Goal: Task Accomplishment & Management: Manage account settings

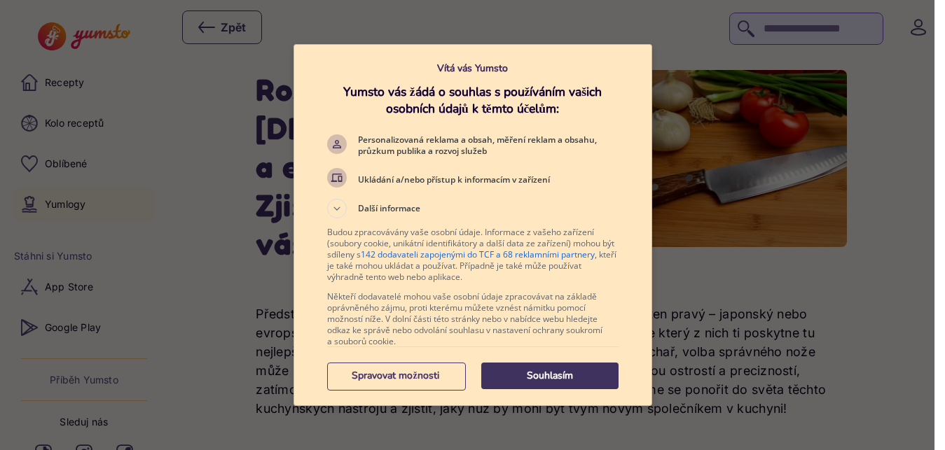
scroll to position [3, 0]
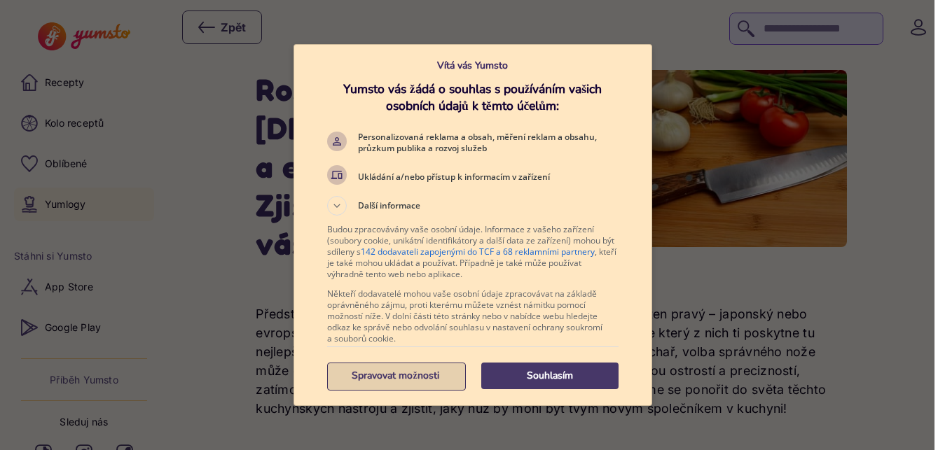
click at [419, 373] on p "Spravovat možnosti" at bounding box center [395, 376] width 137 height 14
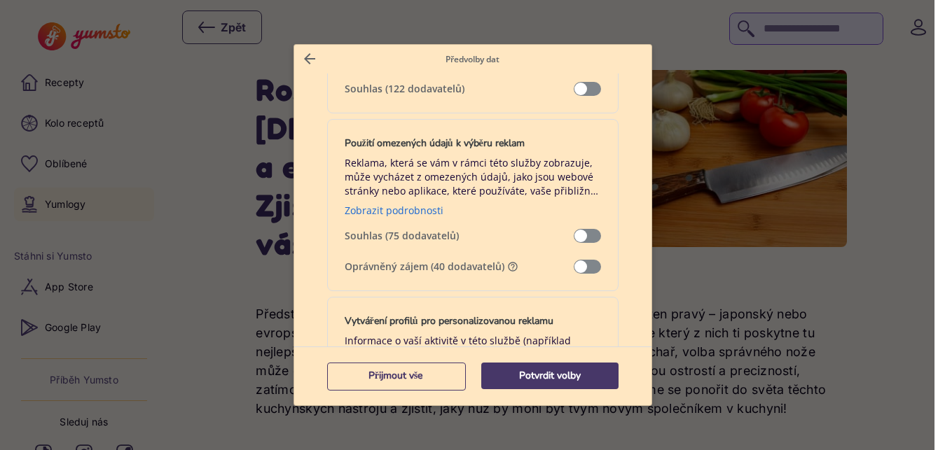
scroll to position [245, 0]
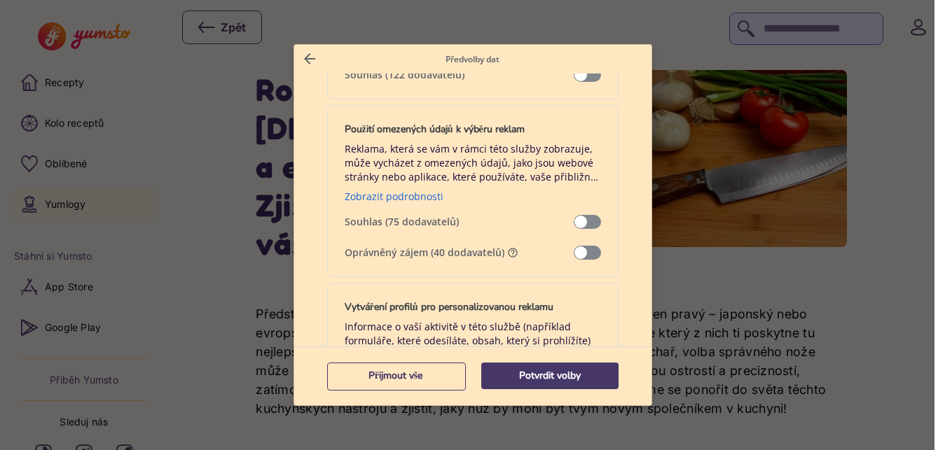
click at [578, 252] on span "Správa dat" at bounding box center [586, 253] width 27 height 14
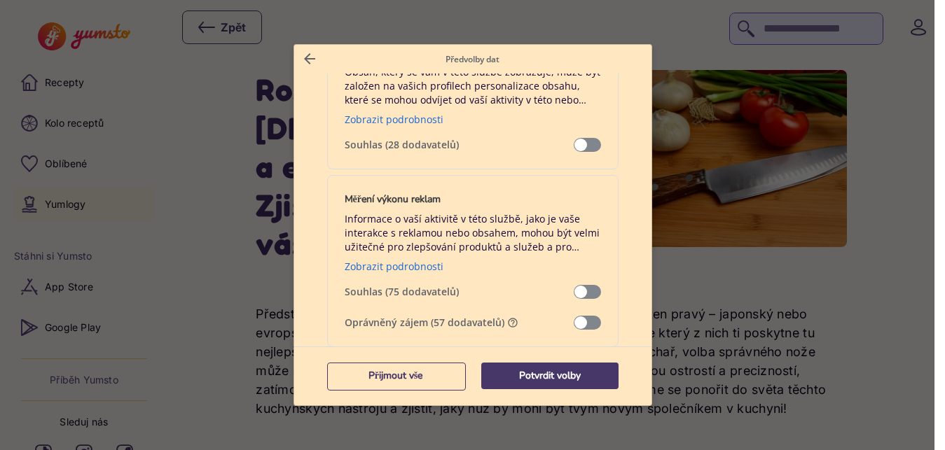
scroll to position [982, 0]
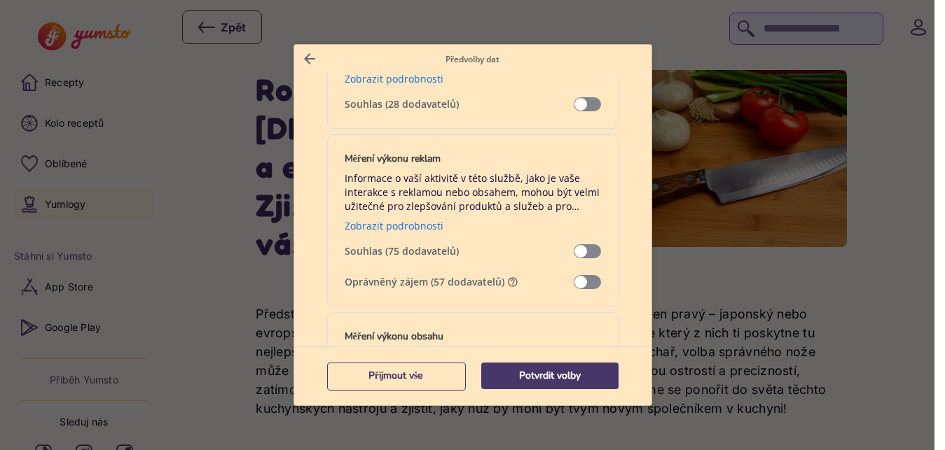
click at [579, 279] on span "Správa dat" at bounding box center [586, 282] width 27 height 14
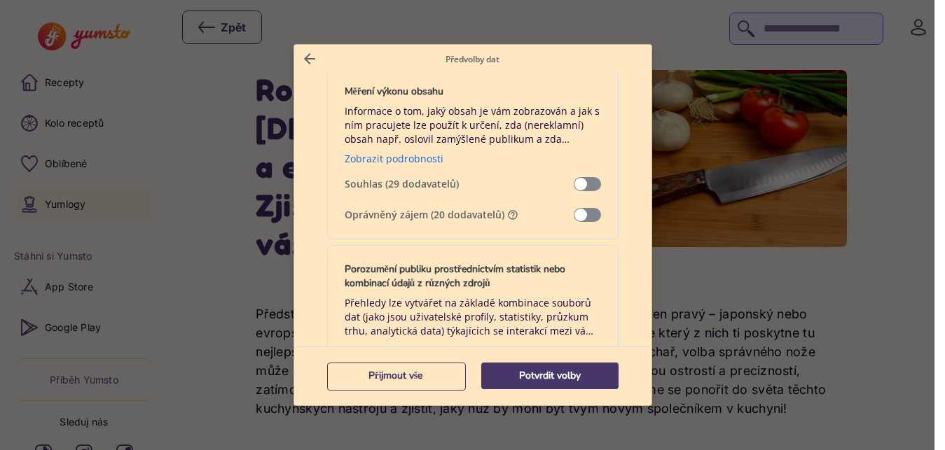
click at [583, 217] on span "Správa dat" at bounding box center [586, 215] width 27 height 14
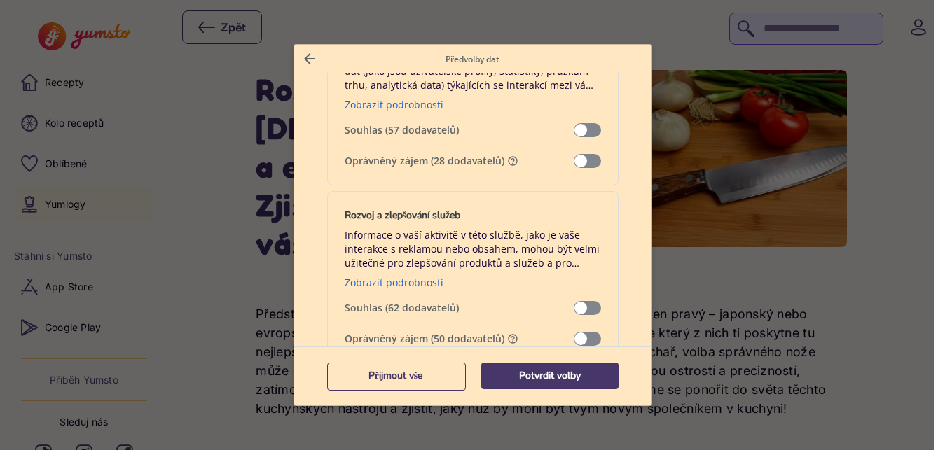
click at [578, 164] on span "Správa dat" at bounding box center [586, 161] width 27 height 14
click at [579, 335] on span "Správa dat" at bounding box center [586, 339] width 27 height 14
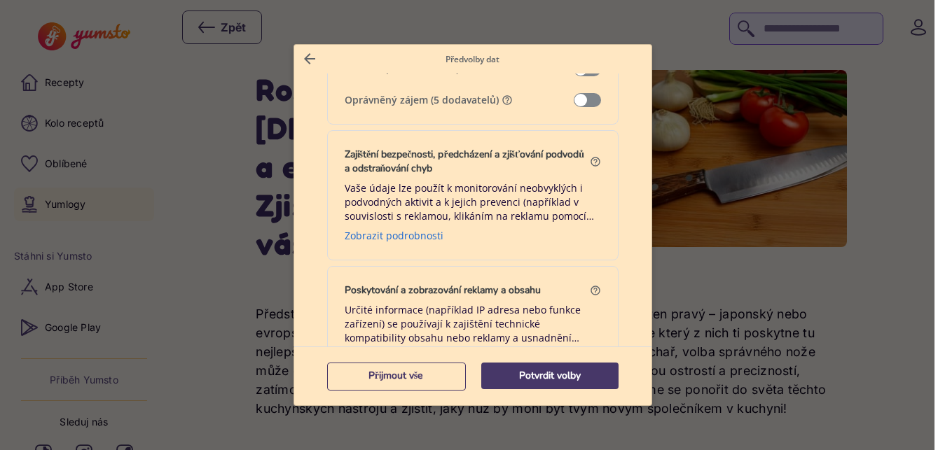
scroll to position [1905, 0]
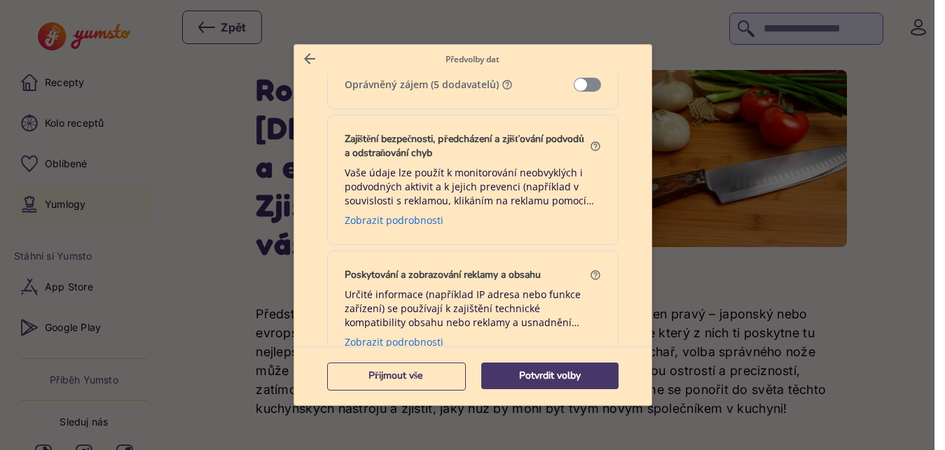
click at [579, 80] on span "Správa dat" at bounding box center [586, 85] width 27 height 14
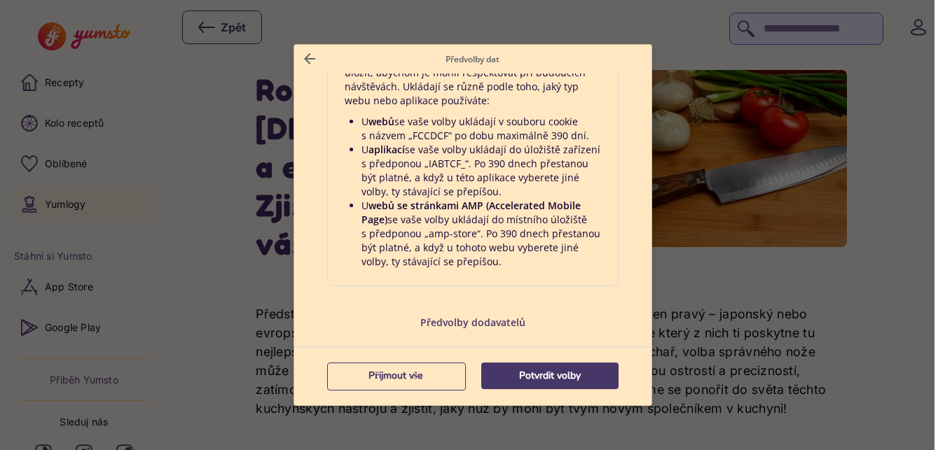
scroll to position [3018, 0]
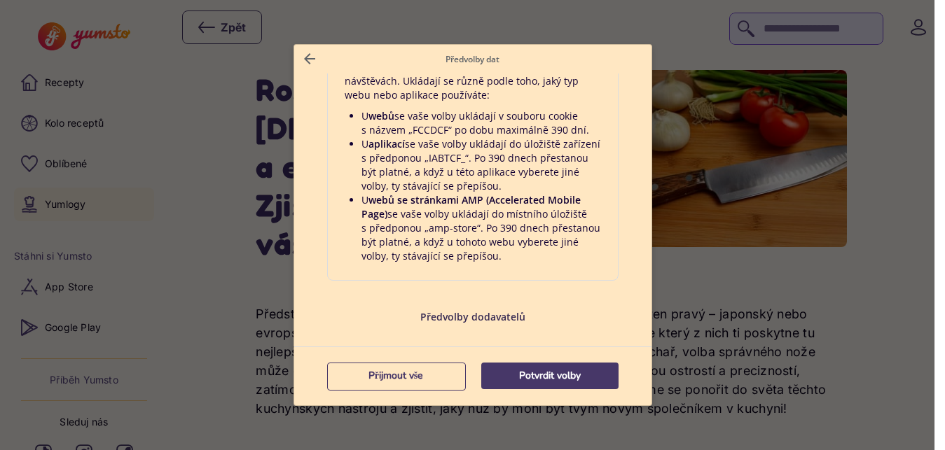
click at [460, 316] on p "Předvolby dodavatelů" at bounding box center [472, 316] width 291 height 13
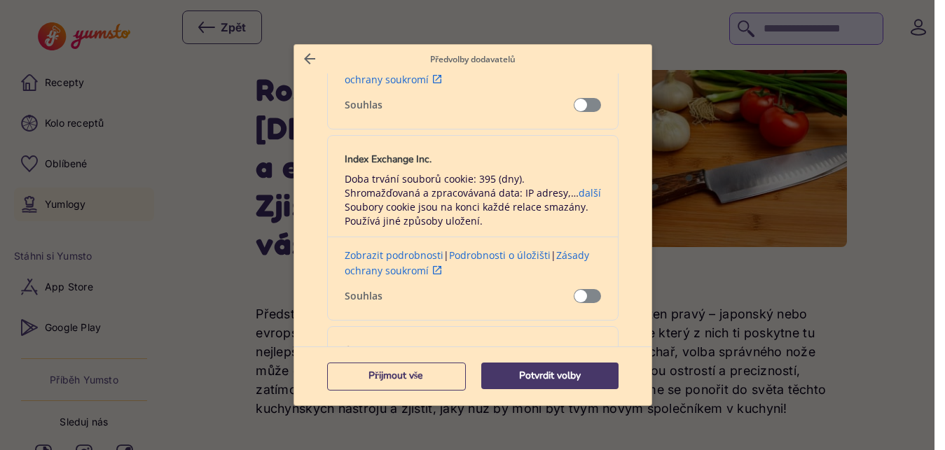
scroll to position [491, 0]
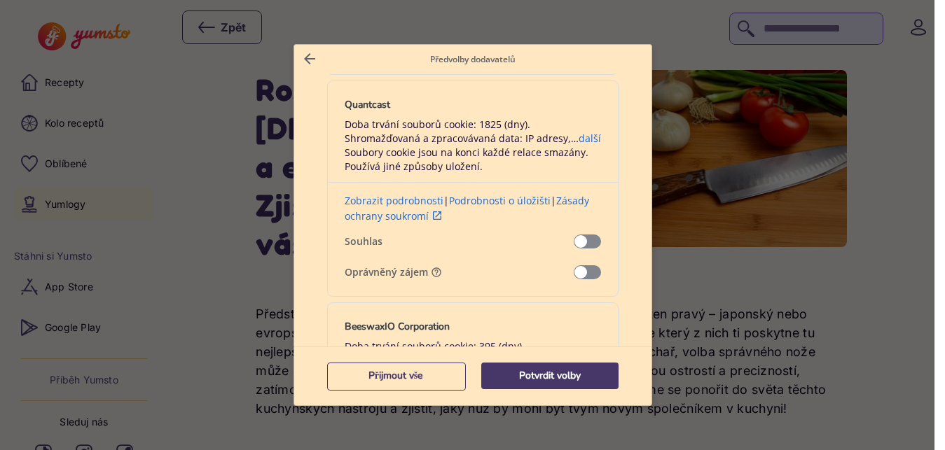
click at [588, 265] on span "Potvrzení našich dodavatelů" at bounding box center [586, 272] width 27 height 14
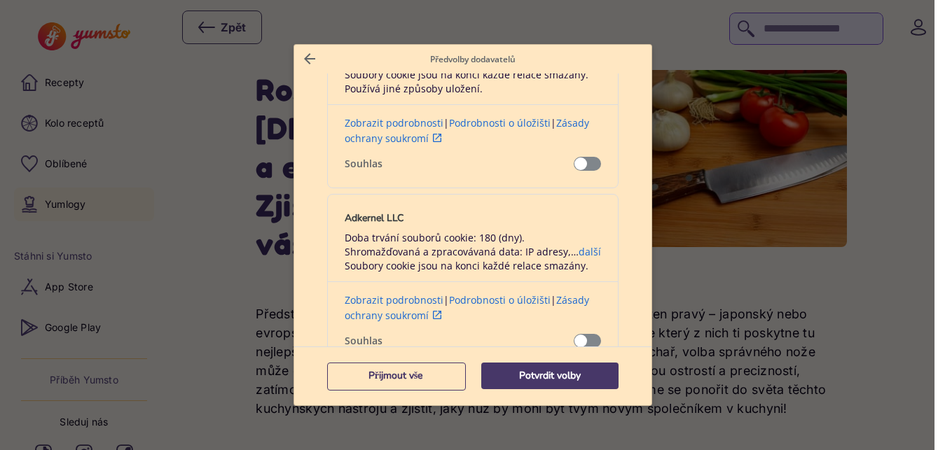
scroll to position [1227, 0]
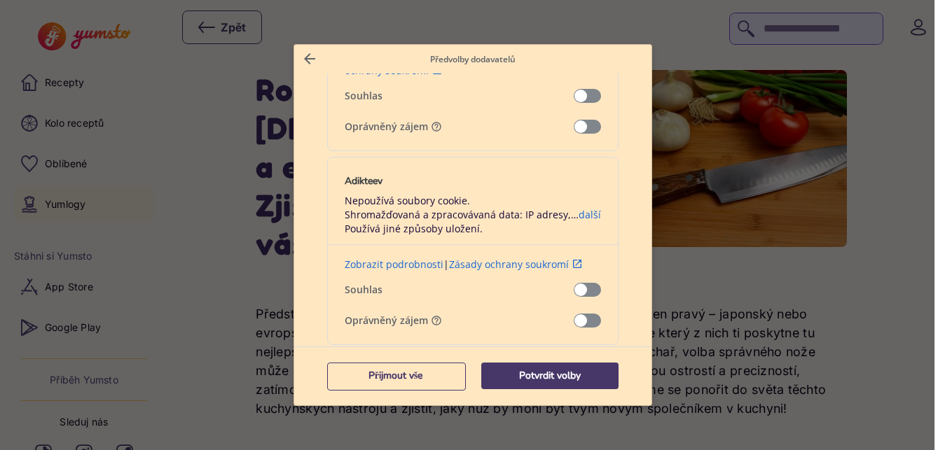
click at [582, 121] on span "Potvrzení našich dodavatelů" at bounding box center [586, 127] width 27 height 14
click at [584, 319] on span "Potvrzení našich dodavatelů" at bounding box center [586, 321] width 27 height 14
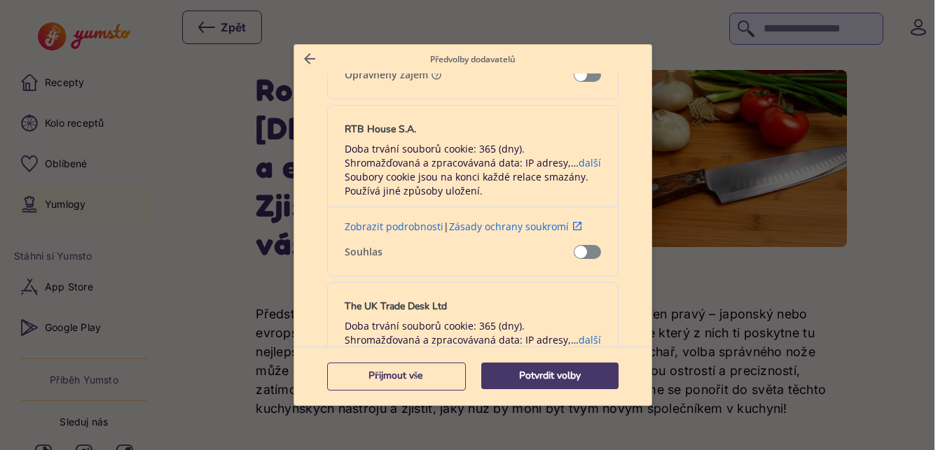
scroll to position [1718, 0]
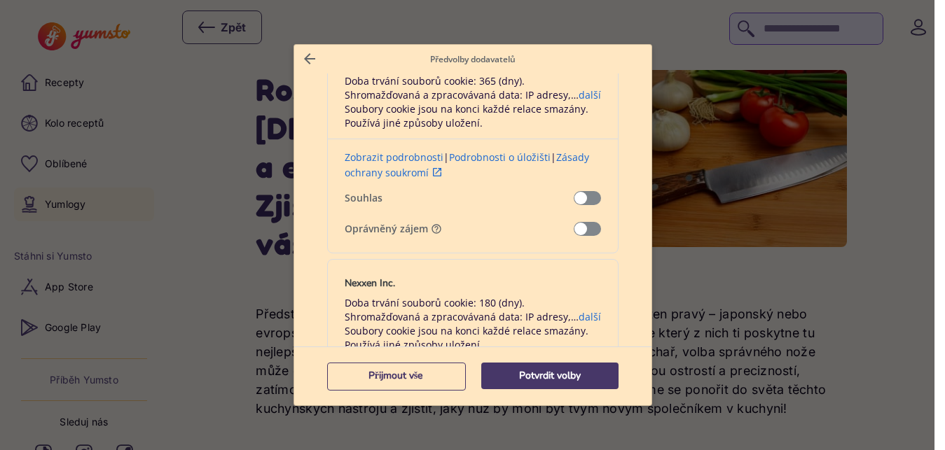
click at [583, 222] on span "Potvrzení našich dodavatelů" at bounding box center [586, 229] width 27 height 14
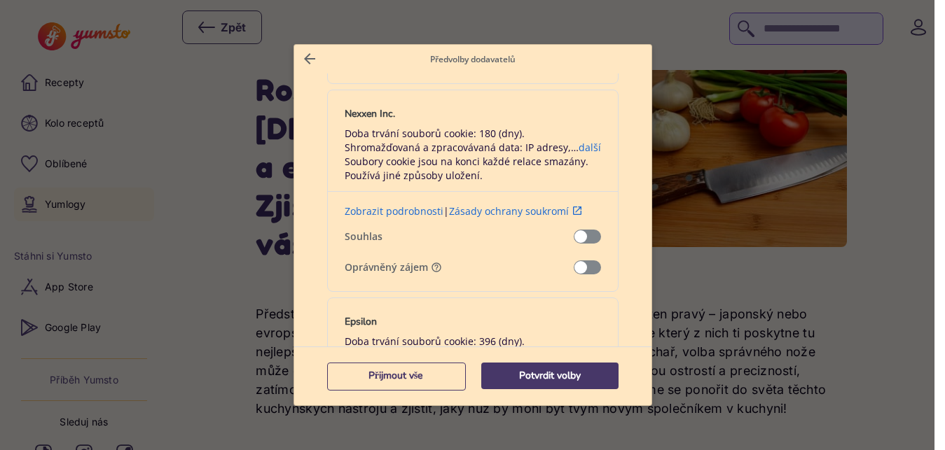
scroll to position [1963, 0]
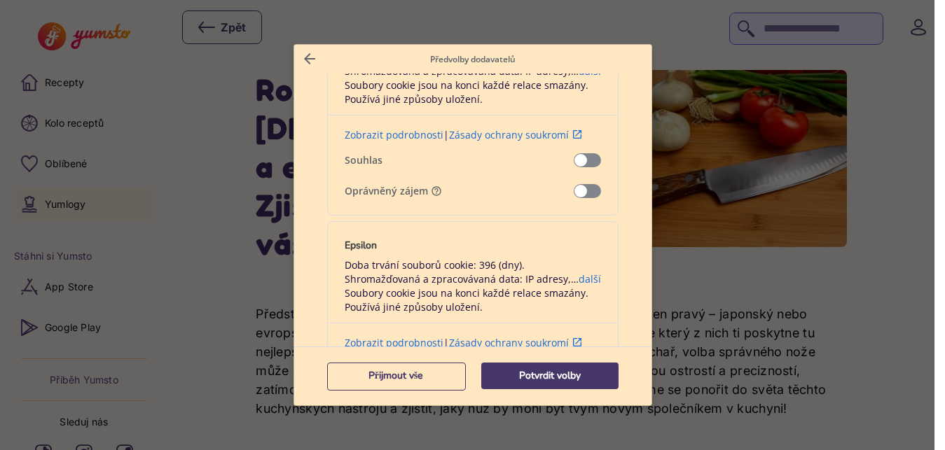
click at [585, 193] on span "Potvrzení našich dodavatelů" at bounding box center [586, 191] width 27 height 14
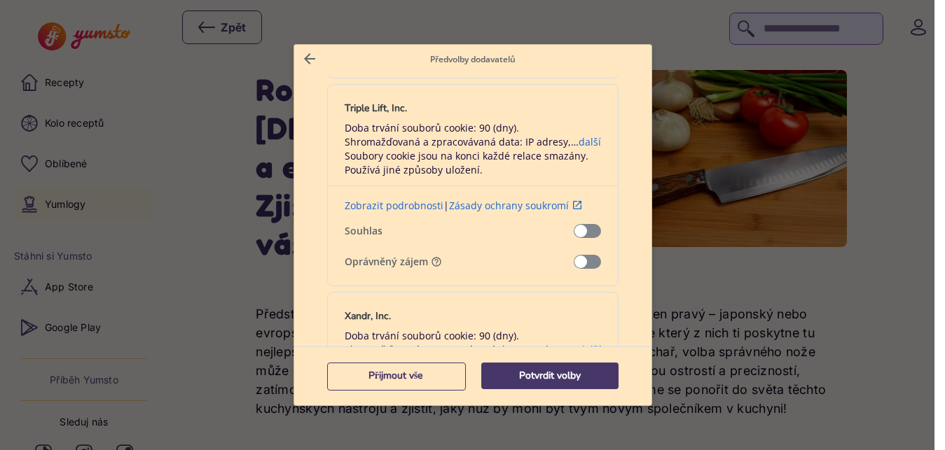
scroll to position [2699, 0]
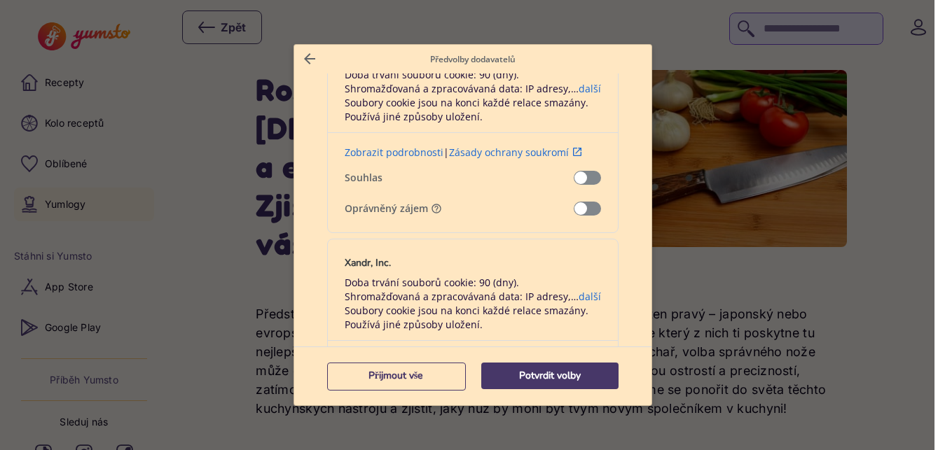
click at [579, 204] on span "Potvrzení našich dodavatelů" at bounding box center [586, 209] width 27 height 14
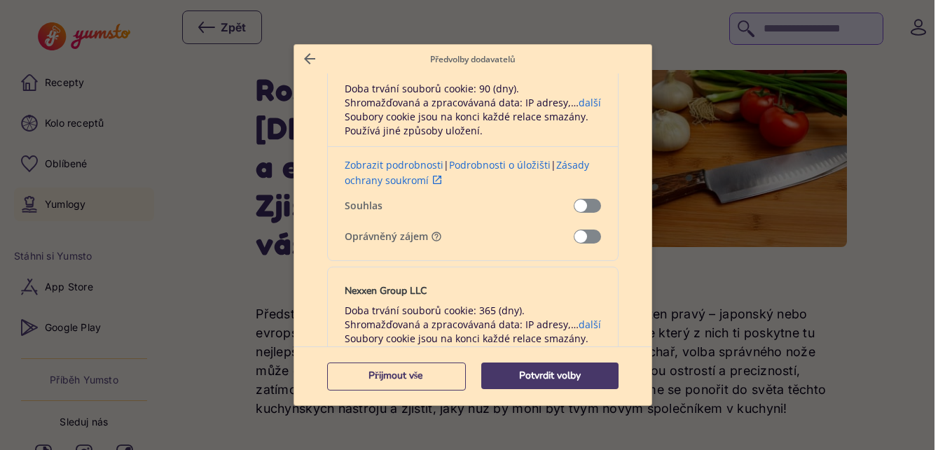
scroll to position [2945, 0]
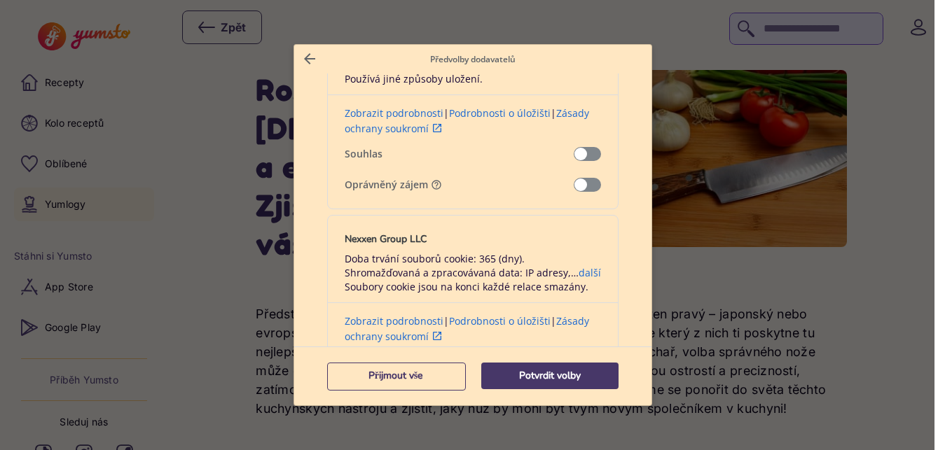
click at [584, 186] on span "Potvrzení našich dodavatelů" at bounding box center [586, 185] width 27 height 14
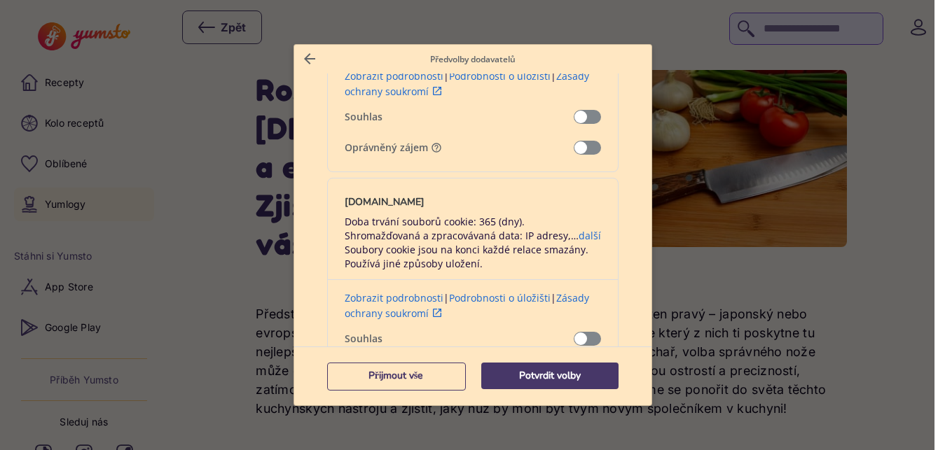
click at [578, 147] on span "Potvrzení našich dodavatelů" at bounding box center [586, 148] width 27 height 14
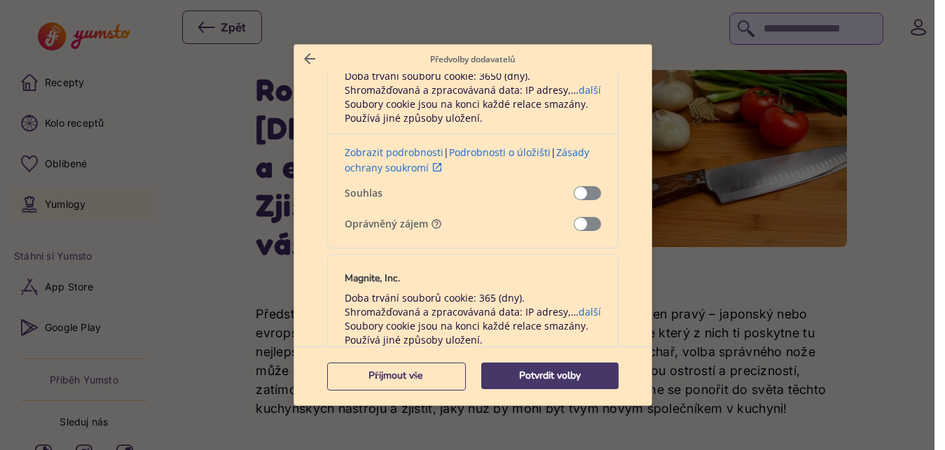
scroll to position [4172, 0]
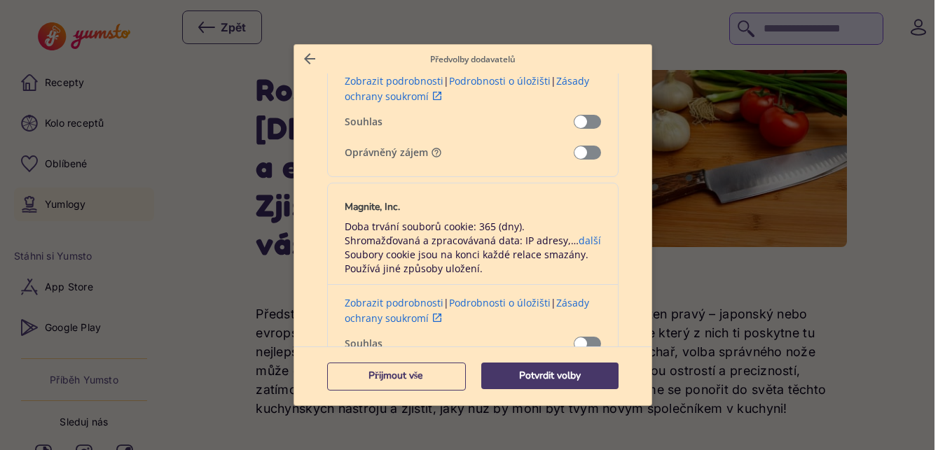
click at [585, 152] on span "Potvrzení našich dodavatelů" at bounding box center [586, 153] width 27 height 14
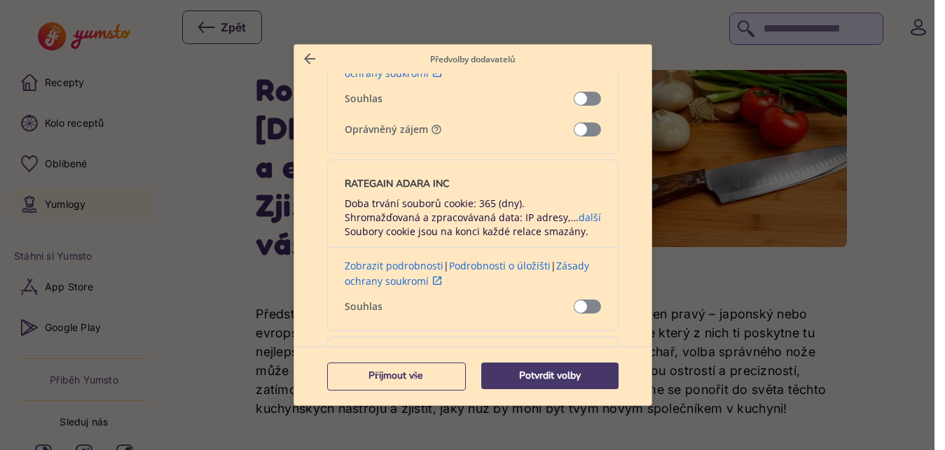
click at [577, 130] on span "Potvrzení našich dodavatelů" at bounding box center [586, 130] width 27 height 14
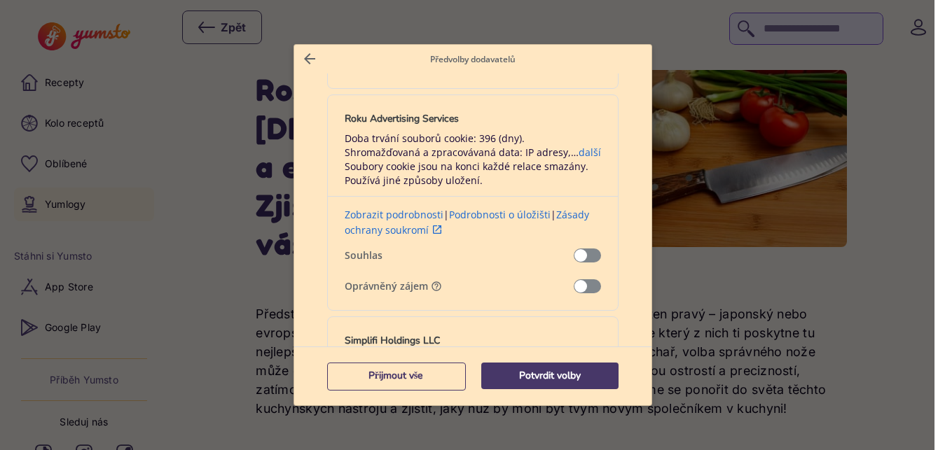
scroll to position [5399, 0]
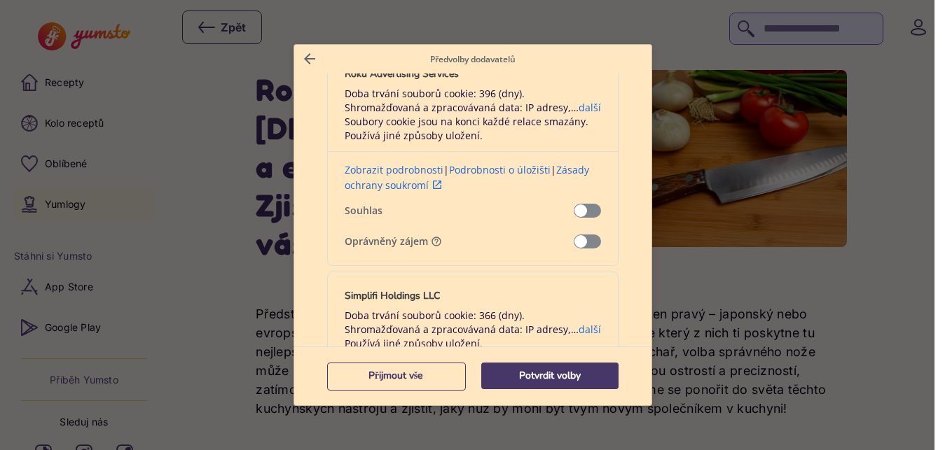
click at [585, 237] on span "Potvrzení našich dodavatelů" at bounding box center [586, 242] width 27 height 14
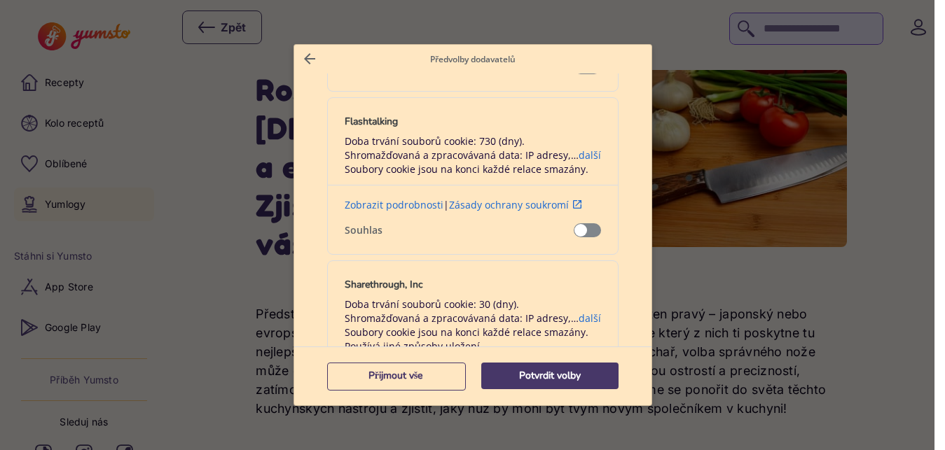
scroll to position [5889, 0]
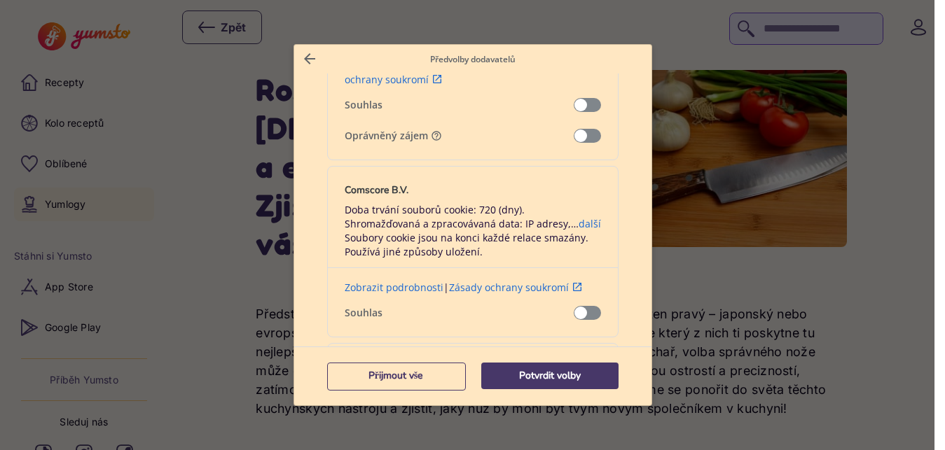
click at [579, 132] on span "Potvrzení našich dodavatelů" at bounding box center [586, 136] width 27 height 14
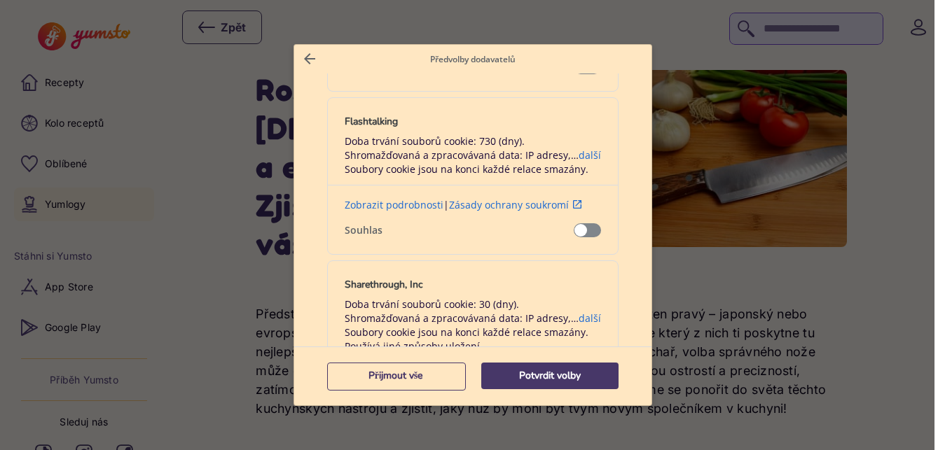
scroll to position [6380, 0]
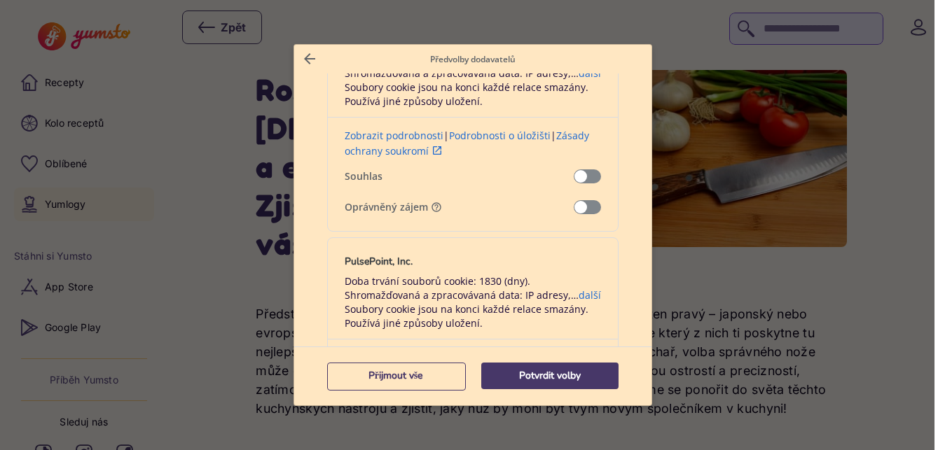
click at [583, 206] on span "Potvrzení našich dodavatelů" at bounding box center [586, 207] width 27 height 14
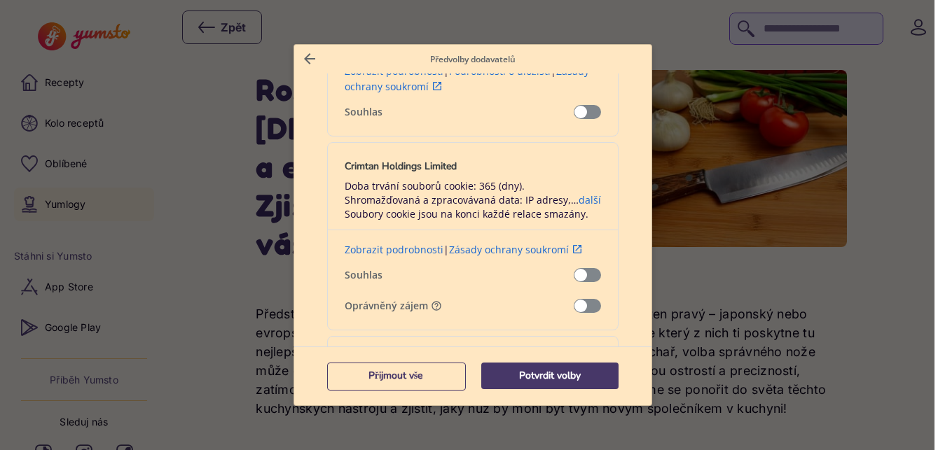
scroll to position [6871, 0]
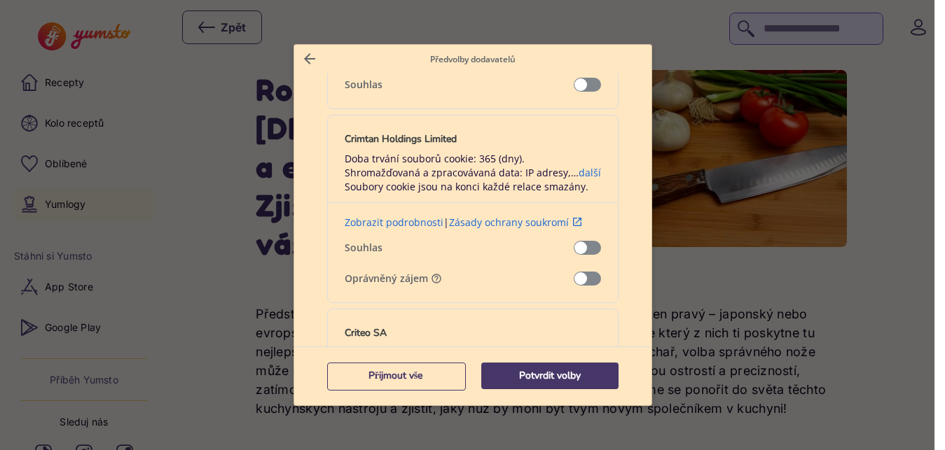
click at [579, 276] on span "Potvrzení našich dodavatelů" at bounding box center [586, 279] width 27 height 14
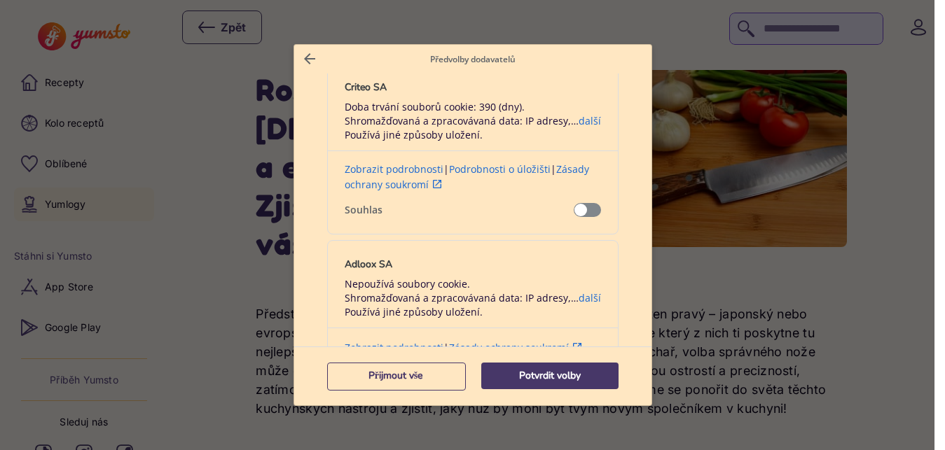
scroll to position [7362, 0]
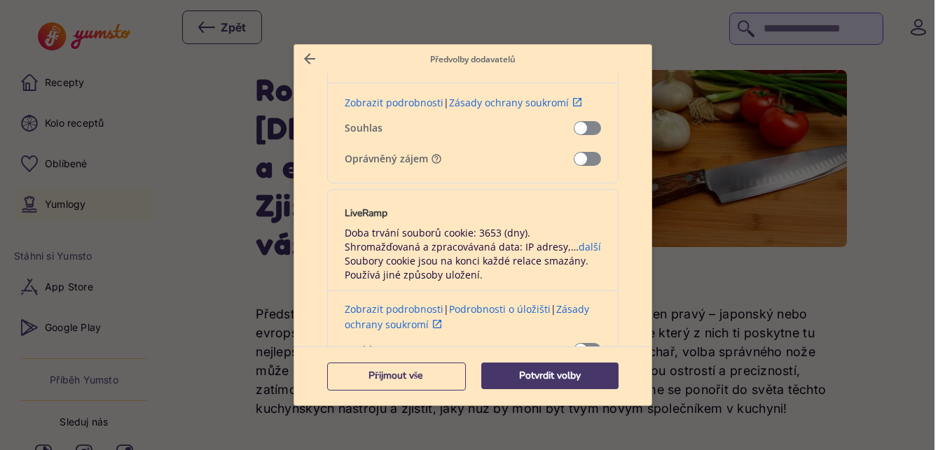
click at [579, 155] on span "Potvrzení našich dodavatelů" at bounding box center [586, 159] width 27 height 14
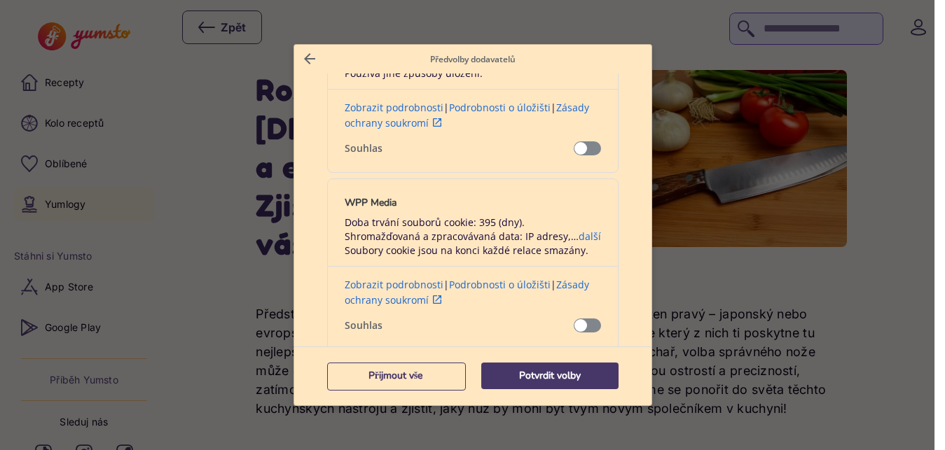
scroll to position [7607, 0]
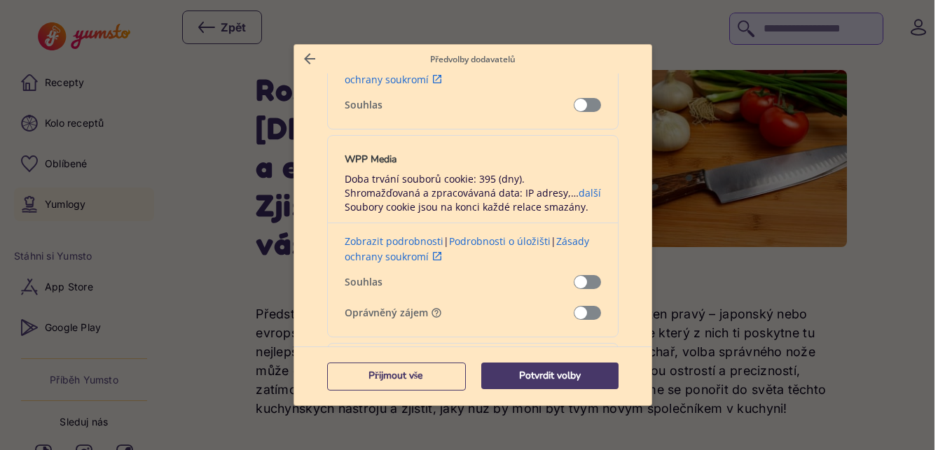
click at [580, 310] on span "Potvrzení našich dodavatelů" at bounding box center [586, 313] width 27 height 14
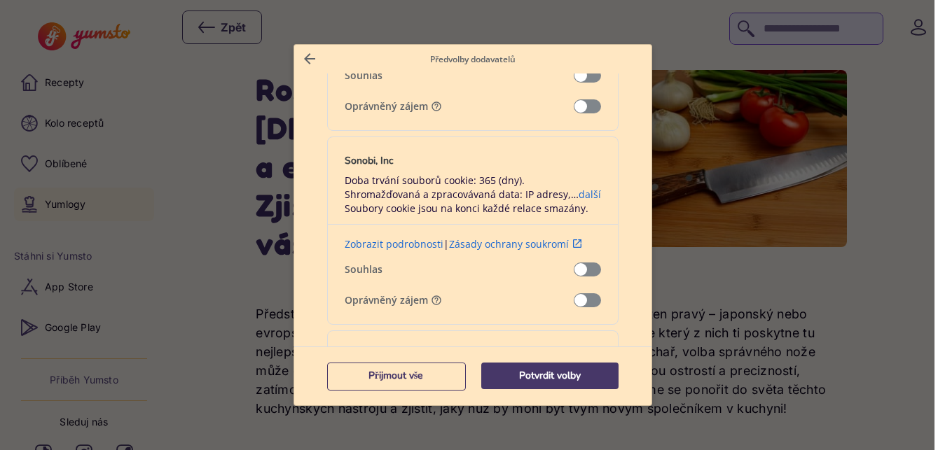
scroll to position [7853, 0]
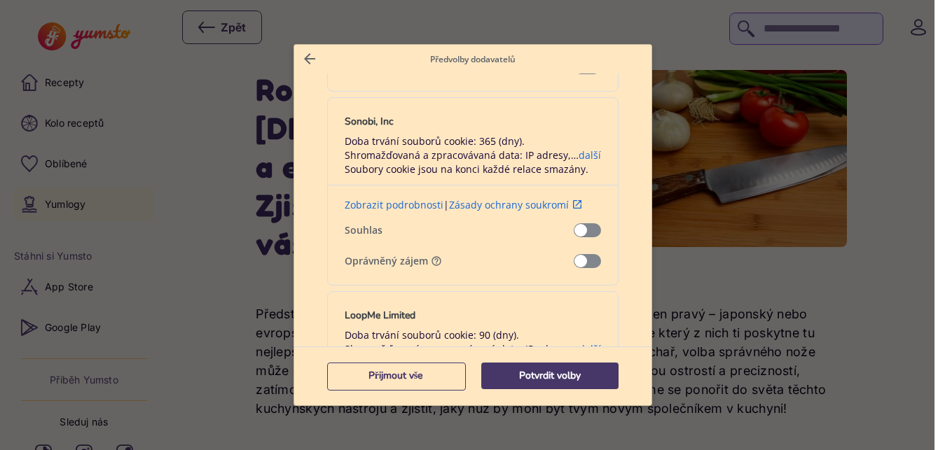
click at [581, 254] on span "Potvrzení našich dodavatelů" at bounding box center [586, 261] width 27 height 14
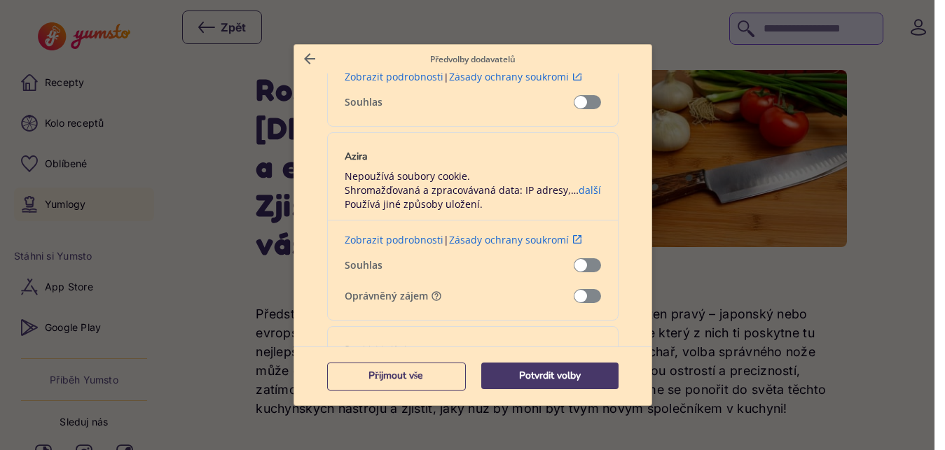
scroll to position [8589, 0]
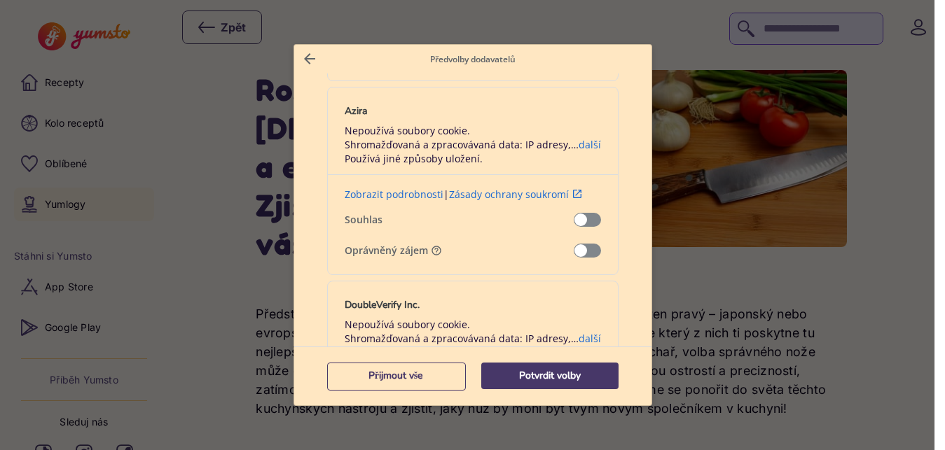
drag, startPoint x: 571, startPoint y: 249, endPoint x: 578, endPoint y: 246, distance: 7.2
click at [578, 246] on label "Oprávněný zájem" at bounding box center [473, 251] width 256 height 14
click at [578, 246] on span "Potvrzení našich dodavatelů" at bounding box center [586, 251] width 27 height 14
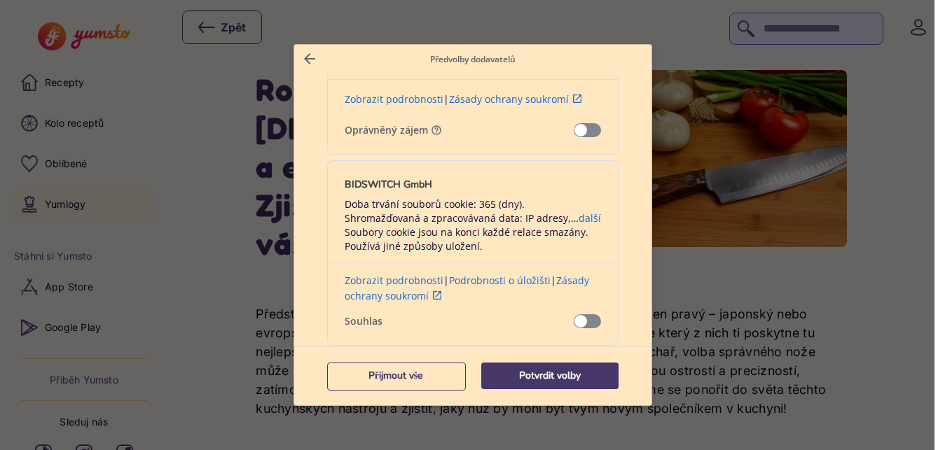
scroll to position [8835, 0]
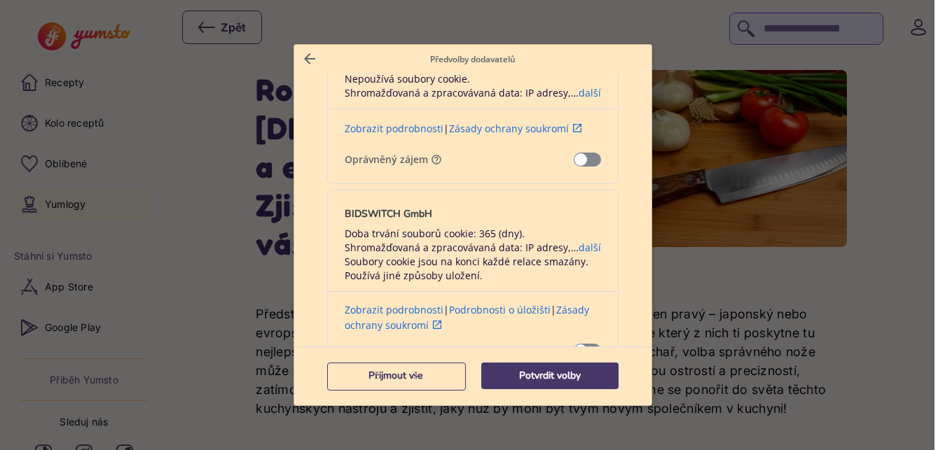
click at [584, 153] on span "Potvrzení našich dodavatelů" at bounding box center [586, 160] width 27 height 14
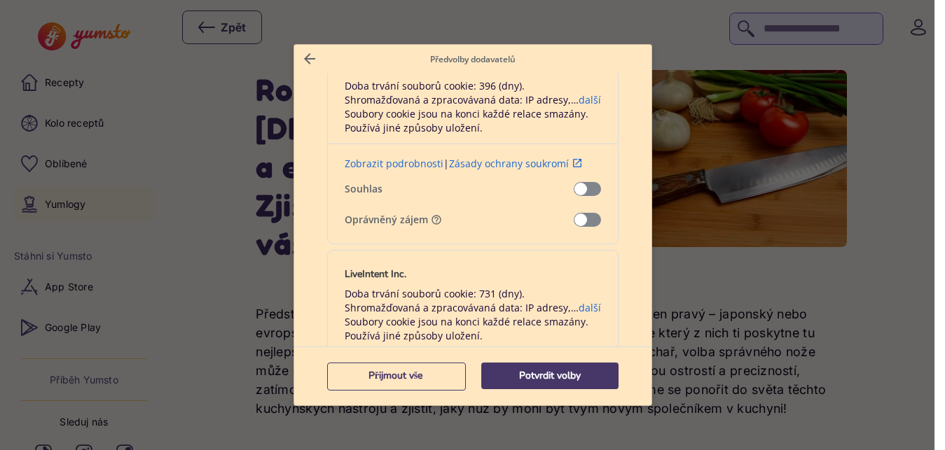
scroll to position [9570, 0]
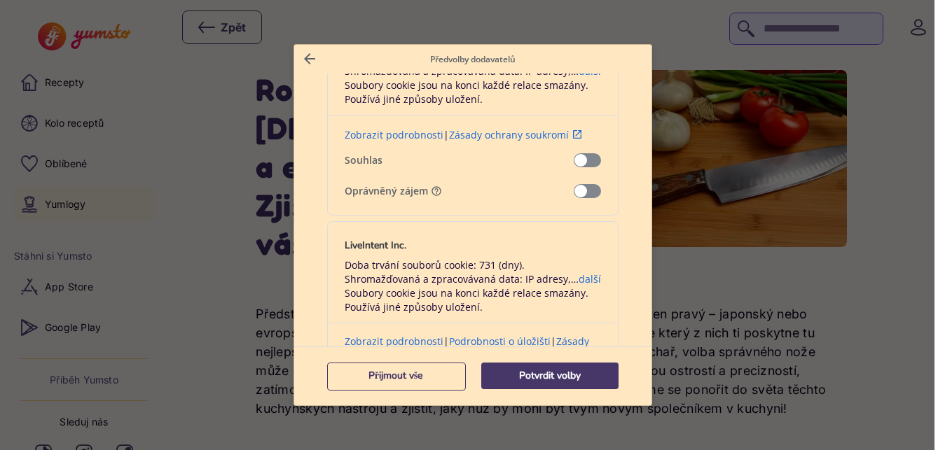
click at [582, 188] on span "Potvrzení našich dodavatelů" at bounding box center [586, 191] width 27 height 14
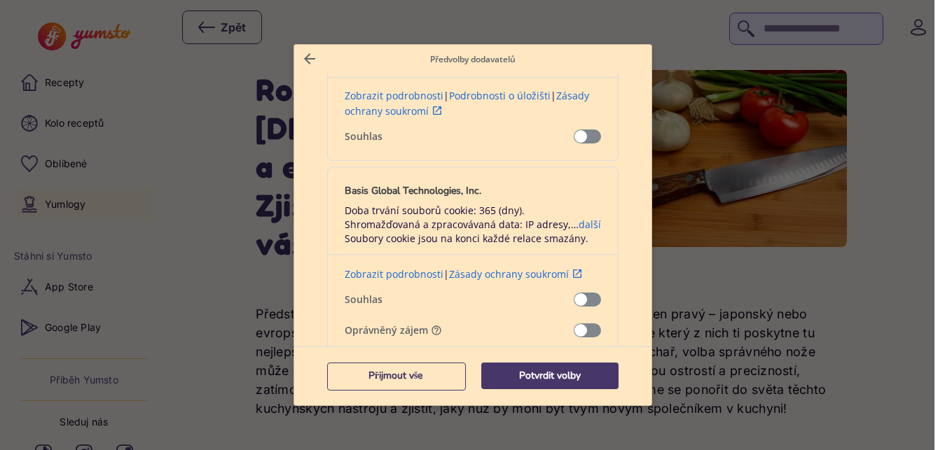
click at [574, 330] on span "Potvrzení našich dodavatelů" at bounding box center [586, 330] width 27 height 14
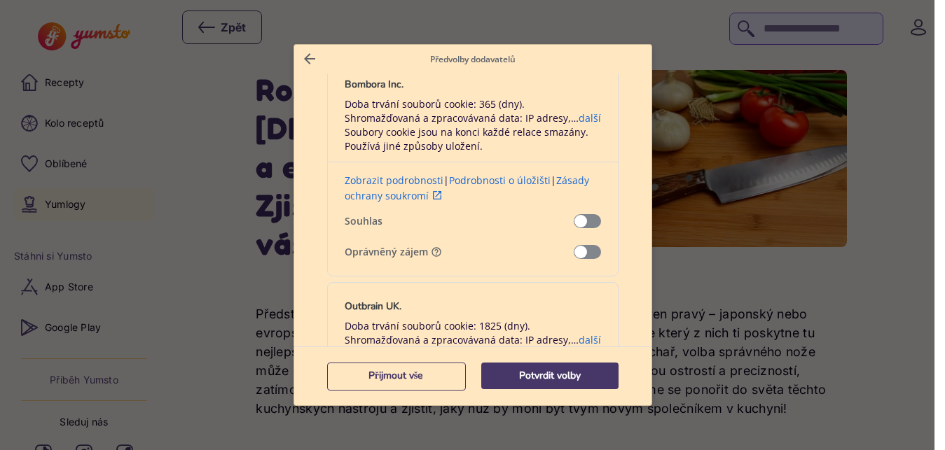
scroll to position [10552, 0]
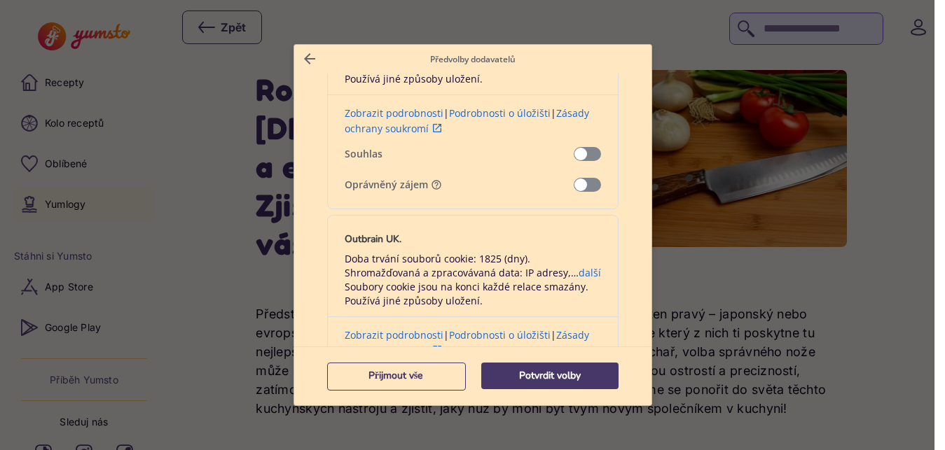
click at [584, 186] on span "Potvrzení našich dodavatelů" at bounding box center [586, 185] width 27 height 14
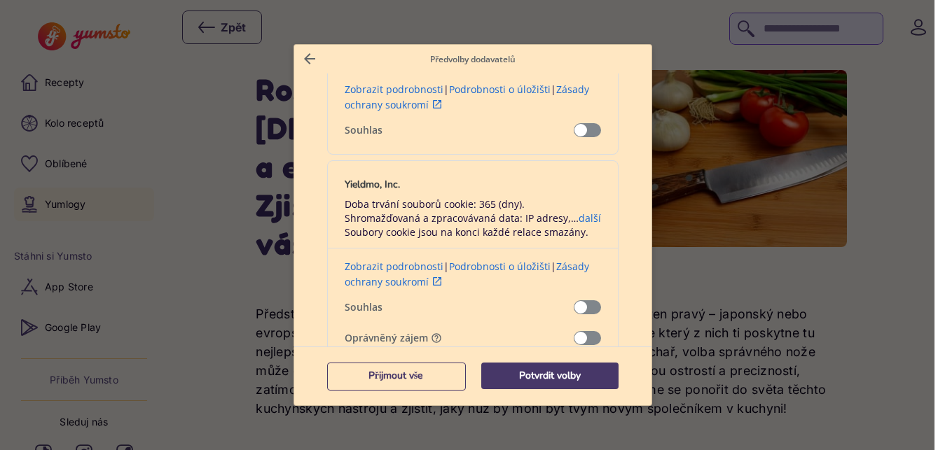
click at [579, 328] on div "Yieldmo, Inc. Doba trvání souborů cookie: 365 (dny). Shromažďovaná a zpracováva…" at bounding box center [472, 261] width 291 height 202
click at [582, 331] on span "Potvrzení našich dodavatelů" at bounding box center [586, 338] width 27 height 14
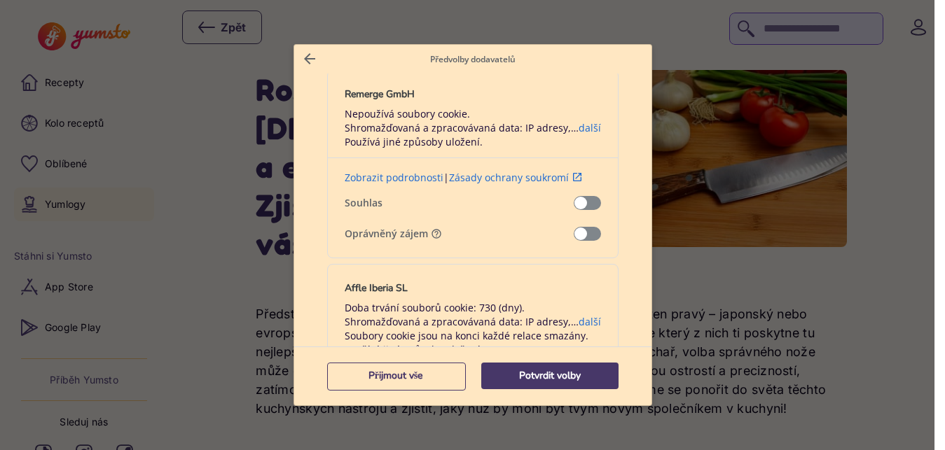
scroll to position [11288, 0]
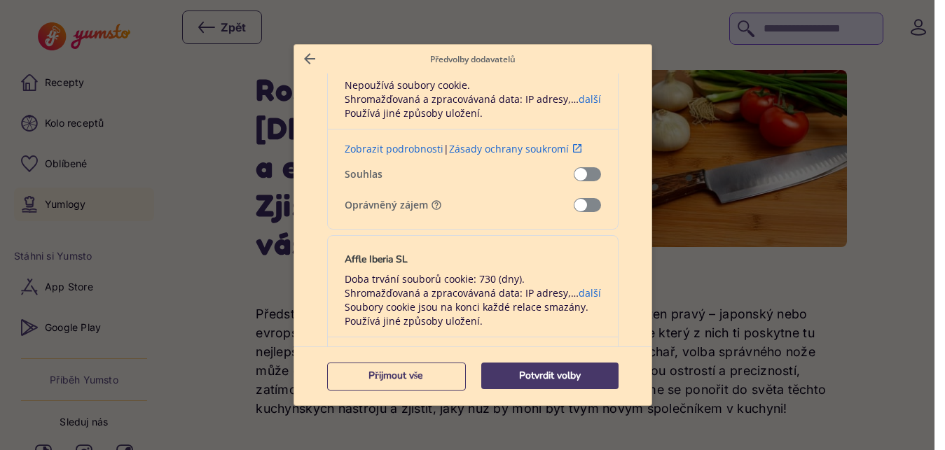
click at [576, 205] on span "Potvrzení našich dodavatelů" at bounding box center [586, 205] width 27 height 14
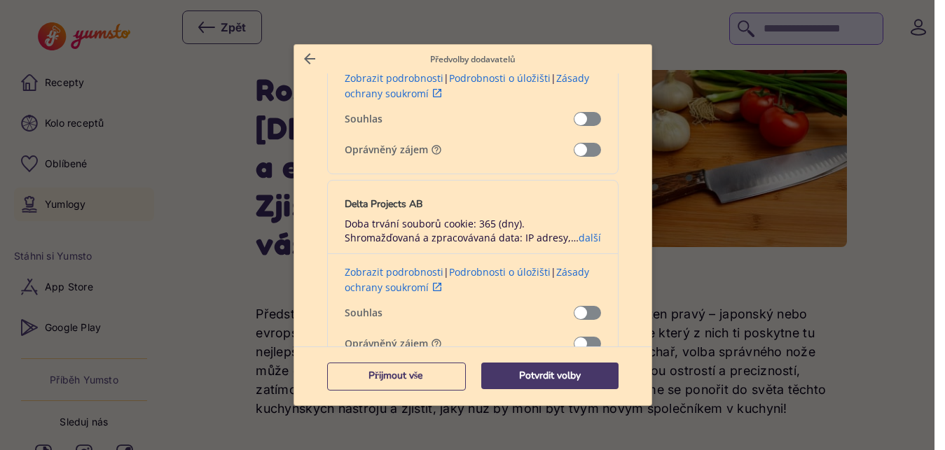
scroll to position [11779, 0]
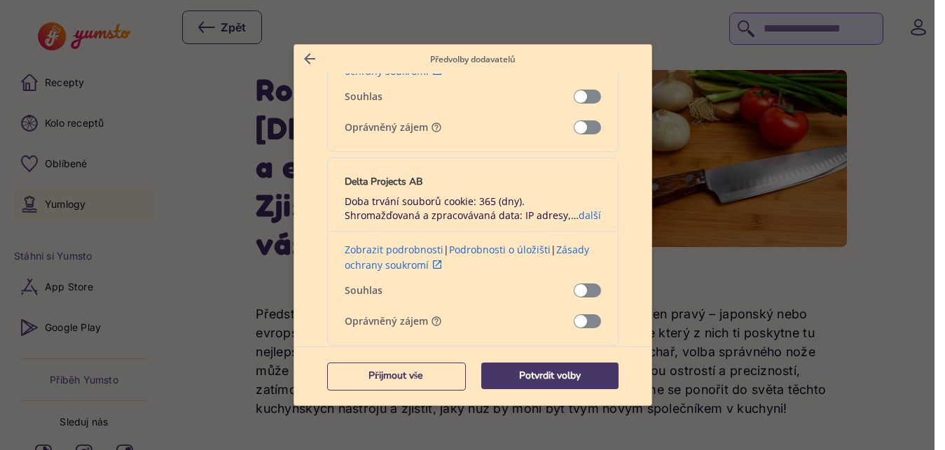
click at [577, 125] on span "Potvrzení našich dodavatelů" at bounding box center [586, 127] width 27 height 14
click at [580, 321] on span "Potvrzení našich dodavatelů" at bounding box center [586, 321] width 27 height 14
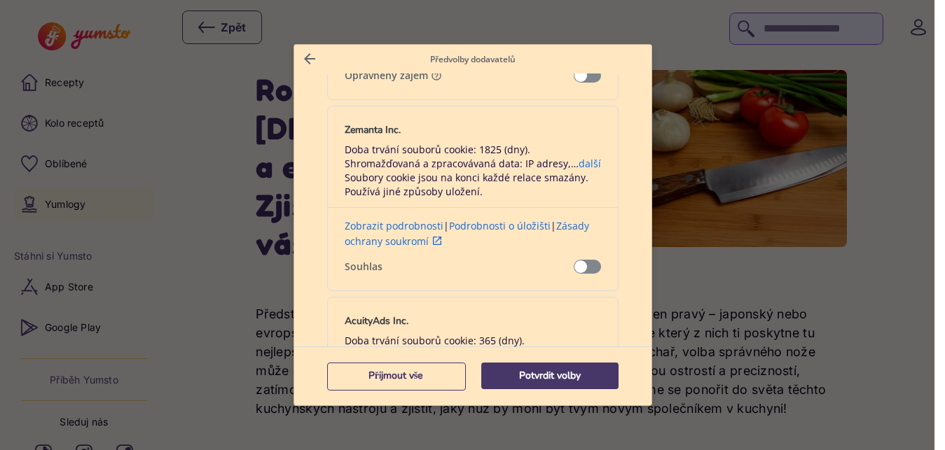
scroll to position [12270, 0]
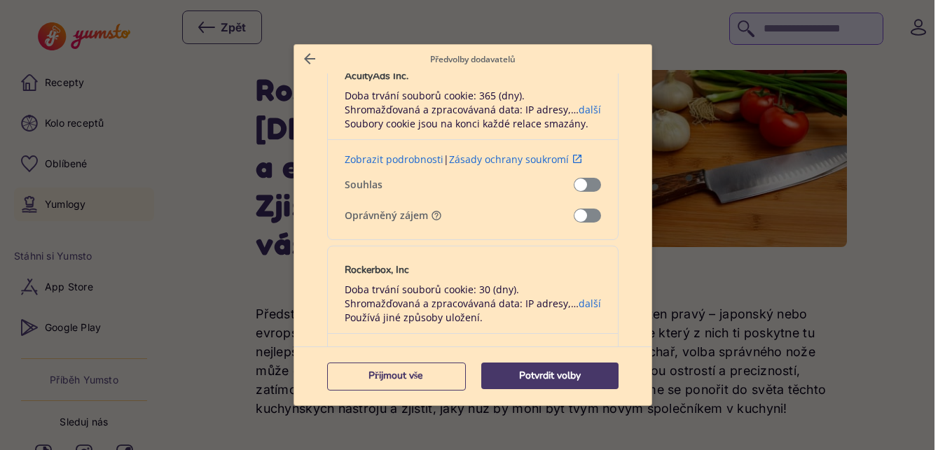
click at [582, 216] on span "Potvrzení našich dodavatelů" at bounding box center [586, 216] width 27 height 14
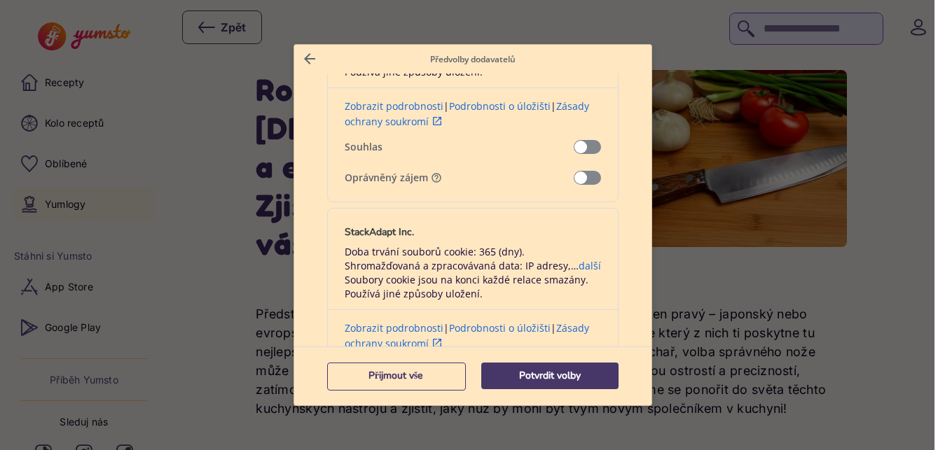
click at [580, 171] on span "Potvrzení našich dodavatelů" at bounding box center [586, 178] width 27 height 14
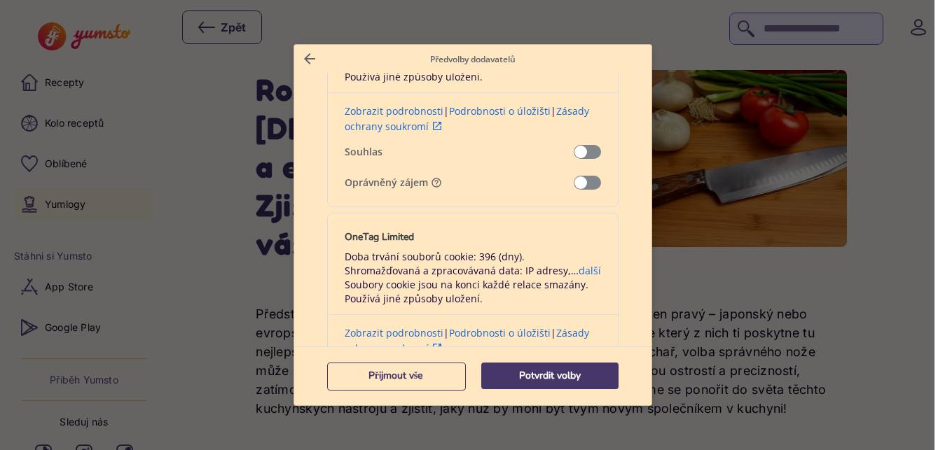
scroll to position [12761, 0]
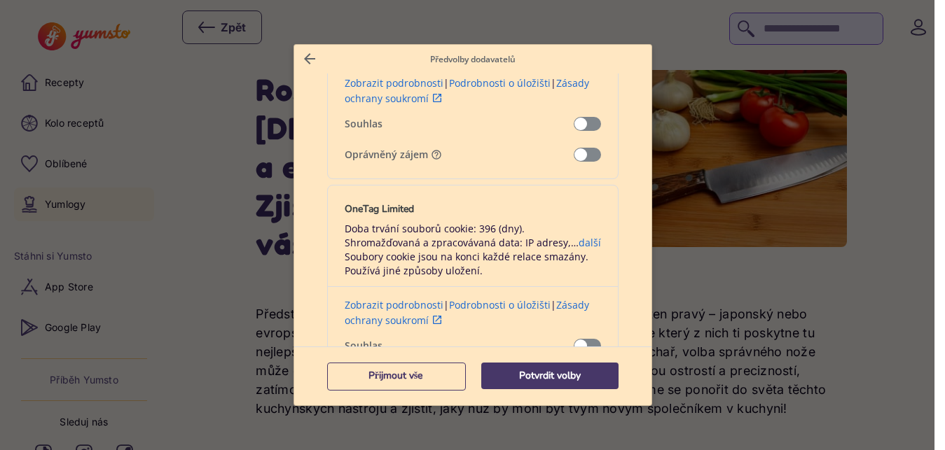
click at [586, 155] on span "Potvrzení našich dodavatelů" at bounding box center [586, 155] width 27 height 14
